Goal: Task Accomplishment & Management: Use online tool/utility

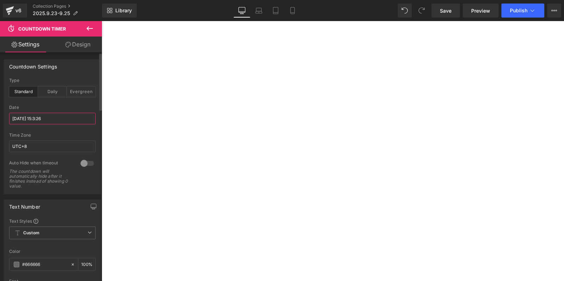
drag, startPoint x: 0, startPoint y: 0, endPoint x: 45, endPoint y: 119, distance: 126.9
click at [45, 119] on input "[DATE] 15:3:26" at bounding box center [52, 119] width 86 height 12
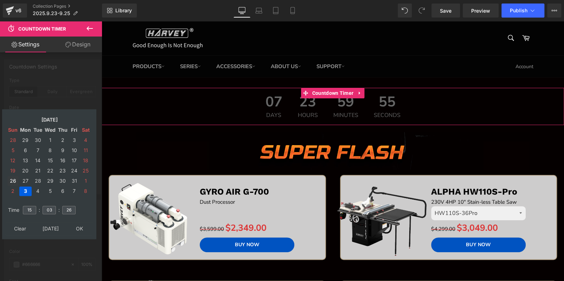
click at [17, 179] on td "26" at bounding box center [12, 180] width 11 height 9
click at [52, 207] on input "03" at bounding box center [49, 210] width 13 height 8
click at [52, 206] on input "03" at bounding box center [49, 210] width 13 height 8
type input "00"
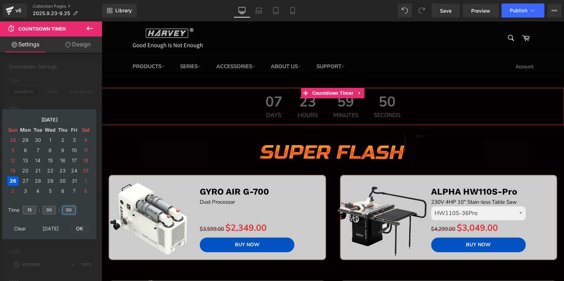
type input "00"
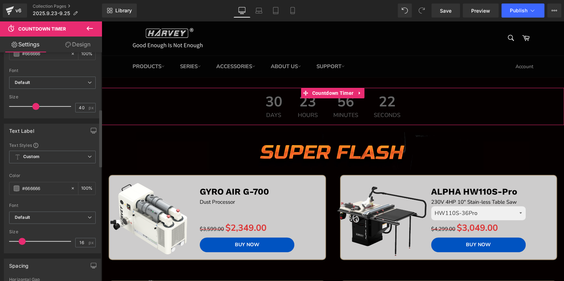
scroll to position [352, 0]
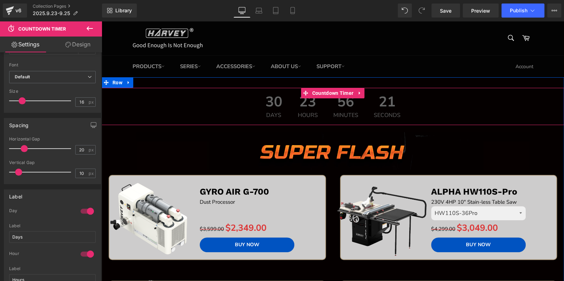
click at [247, 99] on div "30 Days 23 Hours 56 Minutes 21 Seconds" at bounding box center [333, 106] width 462 height 37
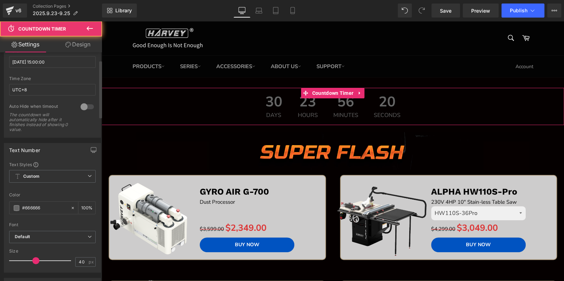
scroll to position [0, 0]
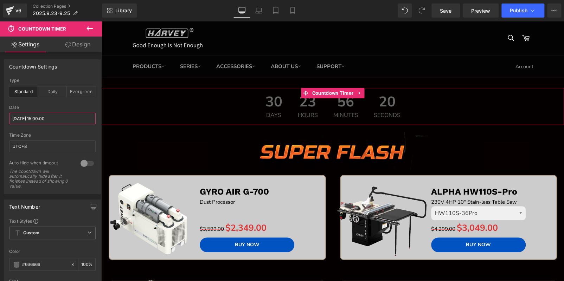
click at [41, 121] on input "[DATE] 15:00:00" at bounding box center [52, 119] width 86 height 12
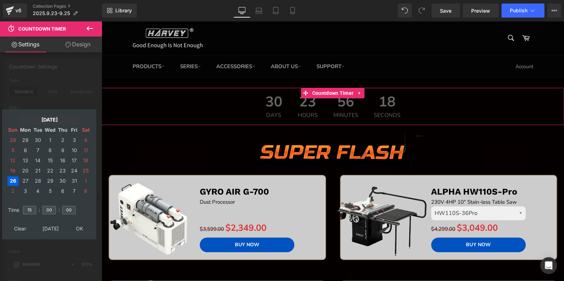
click at [39, 120] on td "[DATE]" at bounding box center [49, 119] width 60 height 9
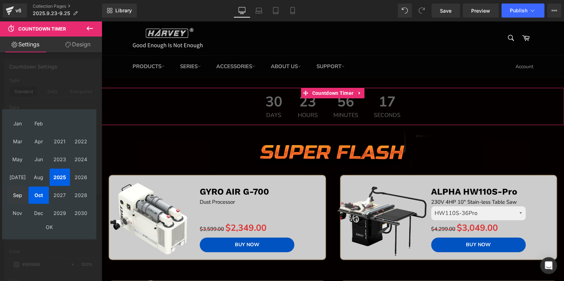
click at [15, 196] on td "Sep" at bounding box center [17, 195] width 20 height 17
click at [45, 225] on td "OK" at bounding box center [49, 227] width 84 height 9
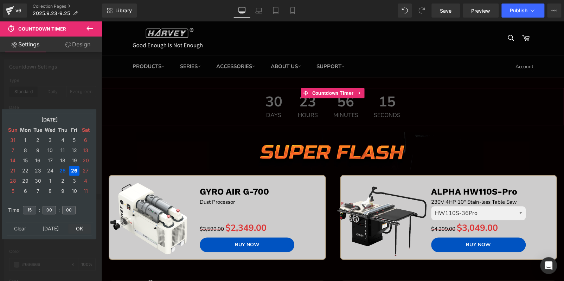
type input "[DATE] 15:00:00"
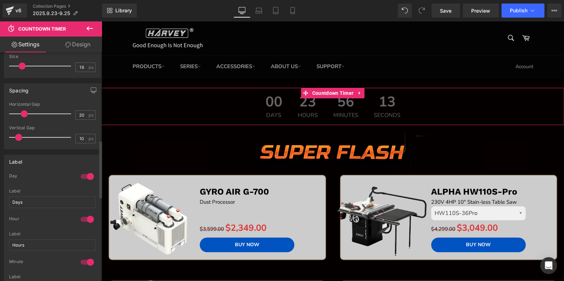
scroll to position [387, 0]
click at [82, 171] on div at bounding box center [87, 176] width 17 height 11
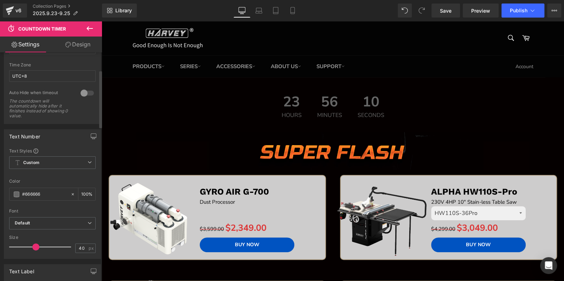
scroll to position [35, 0]
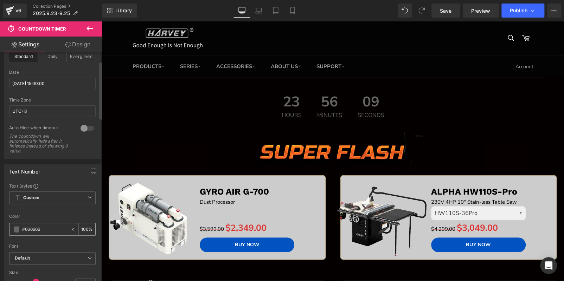
click at [14, 229] on span at bounding box center [17, 230] width 6 height 6
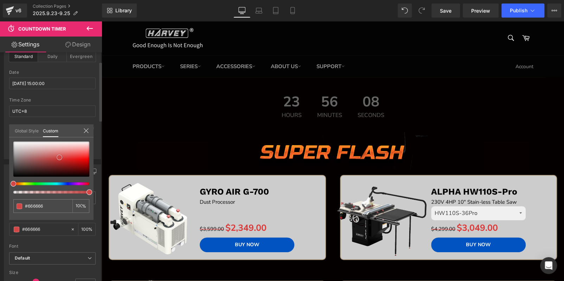
type input "#ae4a4a"
type input "#df4747"
type input "#e74a4a"
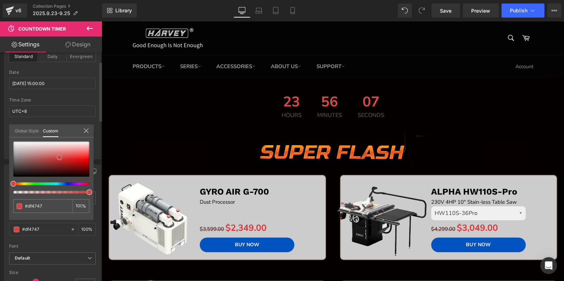
type input "#e74a4a"
type input "#ee4343"
type input "#f23f3f"
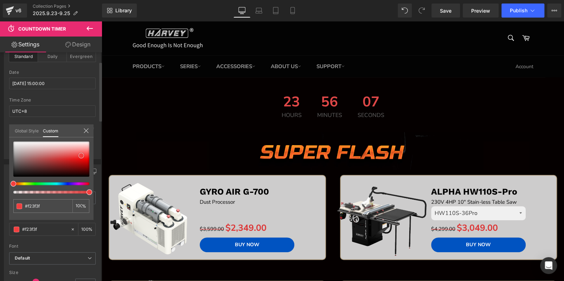
type input "#f43d3d"
type input "#f63131"
type input "#f82525"
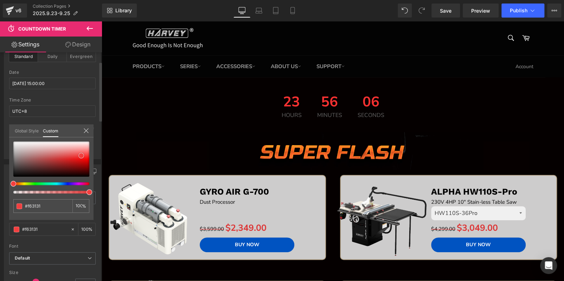
type input "#f82525"
type input "#fb0d0d"
type input "#fc0c0c"
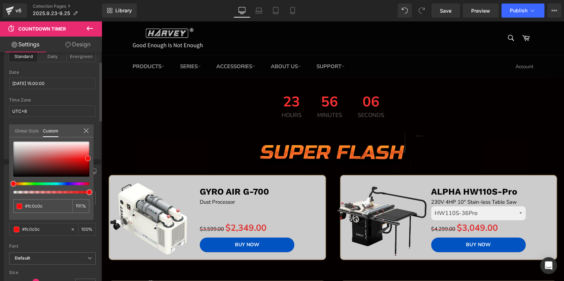
type input "#fc0707"
type input "#ff0000"
type input "#ef0000"
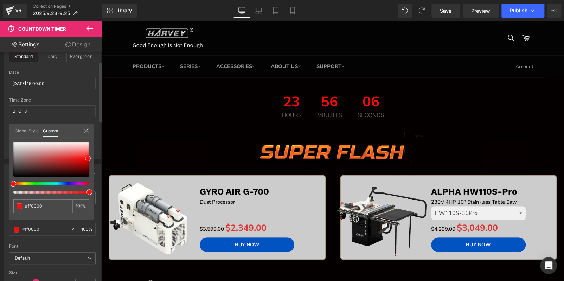
type input "#ef0000"
type input "#f90000"
drag, startPoint x: 12, startPoint y: 161, endPoint x: 89, endPoint y: 158, distance: 77.1
click at [89, 158] on span at bounding box center [89, 160] width 6 height 6
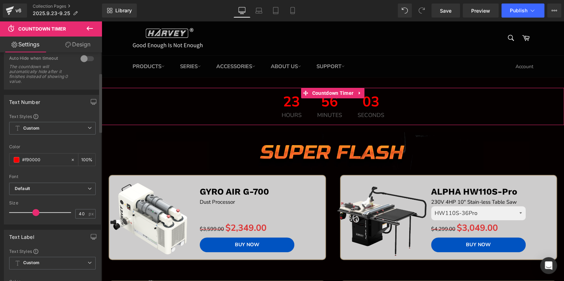
scroll to position [105, 0]
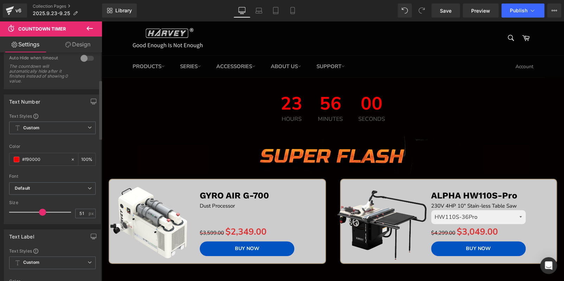
type input "50"
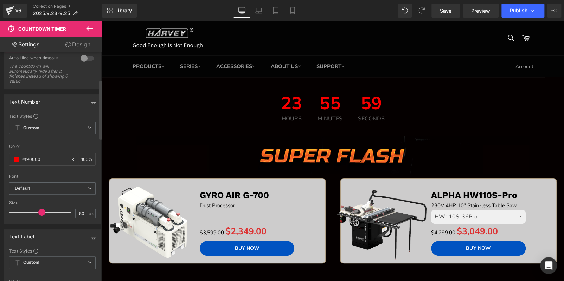
drag, startPoint x: 35, startPoint y: 212, endPoint x: 41, endPoint y: 211, distance: 5.7
click at [41, 211] on span at bounding box center [41, 212] width 7 height 7
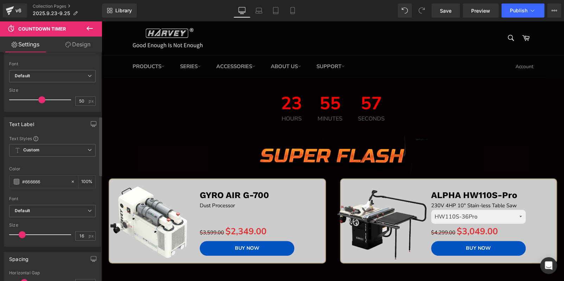
scroll to position [246, 0]
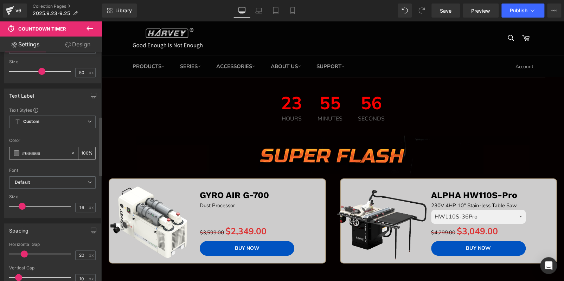
click at [15, 153] on span at bounding box center [17, 153] width 6 height 6
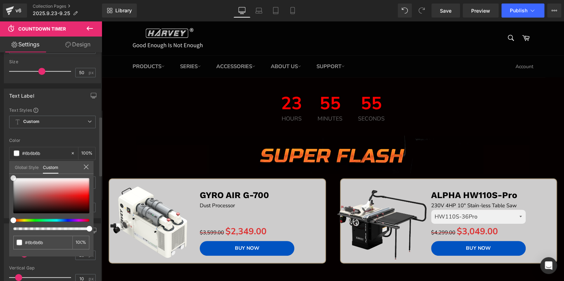
type input "#6b6b6b"
type input "#ffffff"
drag, startPoint x: 14, startPoint y: 196, endPoint x: 8, endPoint y: 145, distance: 51.7
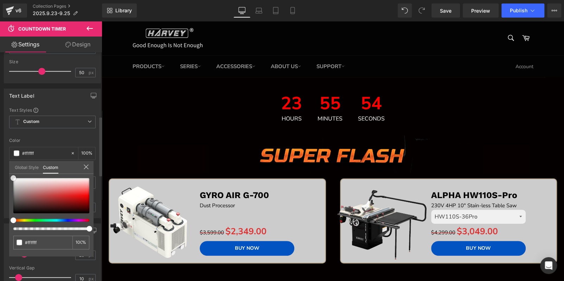
click at [6, 149] on div "Text Label Text Styles Custom Custom Setup Global Style Custom Setup Global Sty…" at bounding box center [52, 150] width 105 height 135
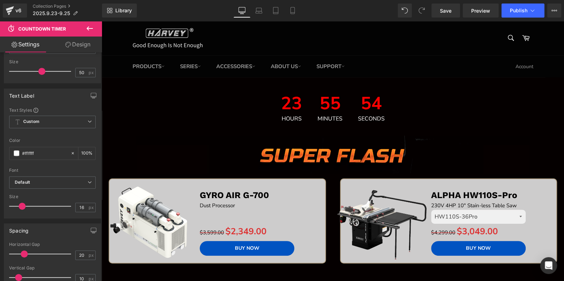
click at [291, 6] on link "Mobile" at bounding box center [292, 11] width 17 height 14
type input "100"
type input "14"
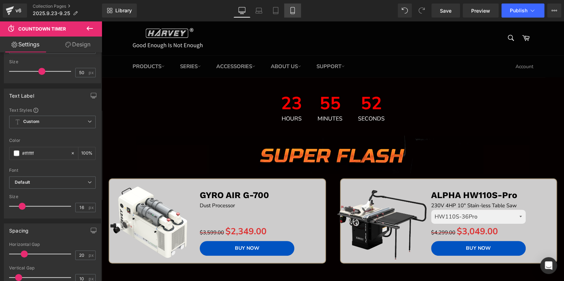
type input "10"
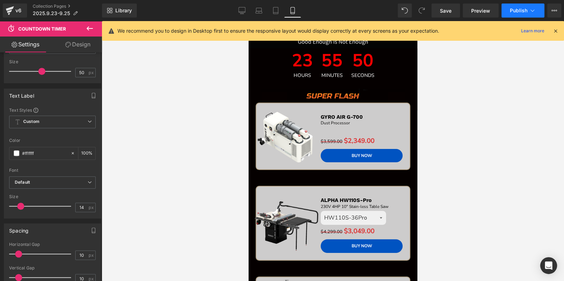
click at [513, 12] on span "Publish" at bounding box center [519, 11] width 18 height 6
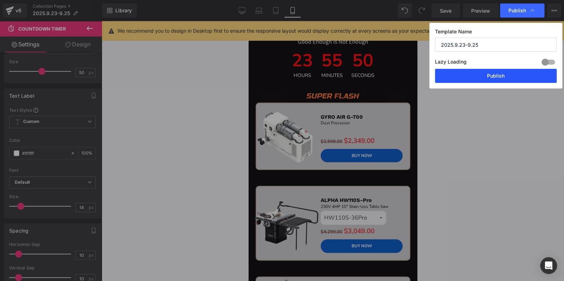
click at [511, 69] on button "Publish" at bounding box center [496, 76] width 122 height 14
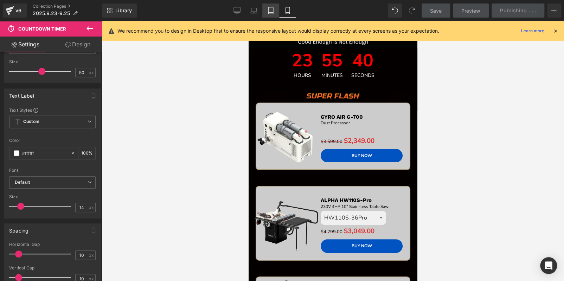
click at [268, 15] on link "Tablet" at bounding box center [270, 11] width 17 height 14
type input "100"
type input "16"
type input "20"
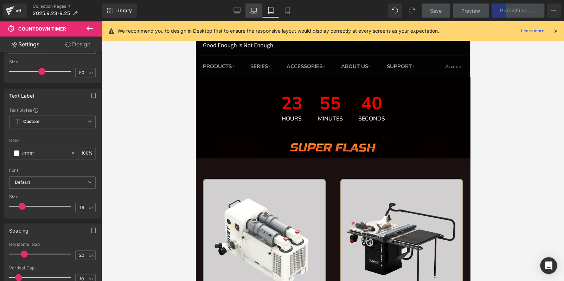
scroll to position [39, 0]
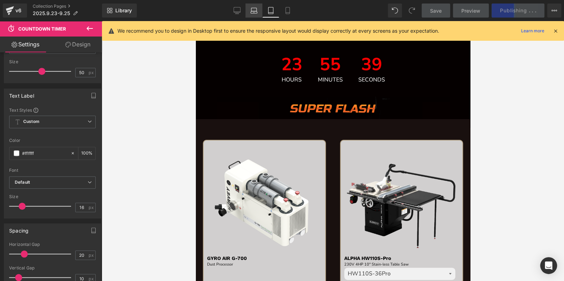
click at [255, 10] on icon at bounding box center [253, 10] width 7 height 7
type input "100"
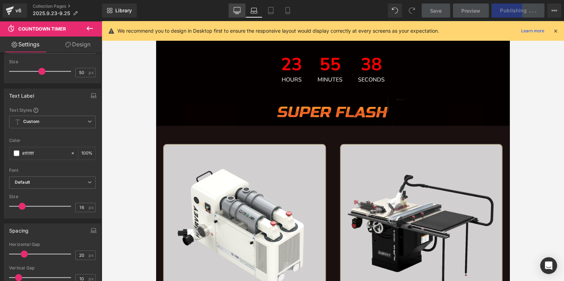
click at [239, 10] on icon at bounding box center [236, 10] width 7 height 7
type input "100"
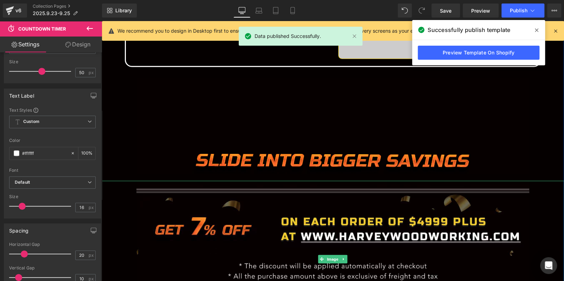
scroll to position [812, 0]
